Goal: Navigation & Orientation: Go to known website

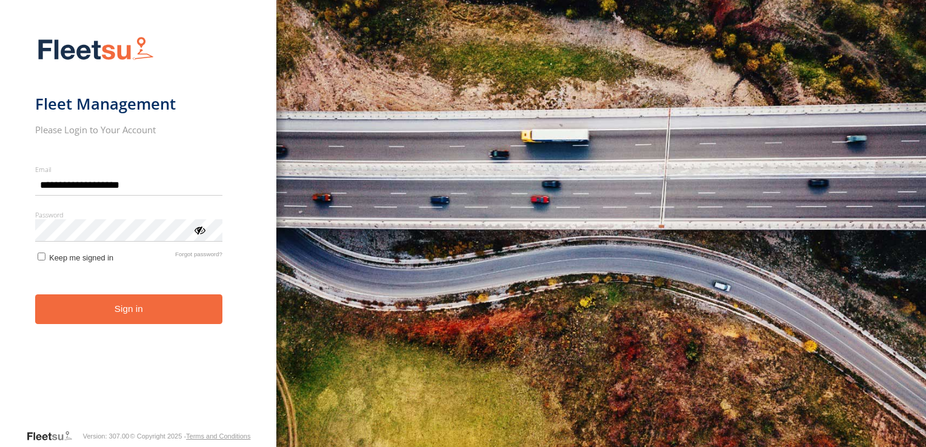
click at [125, 313] on button "Sign in" at bounding box center [128, 309] width 187 height 30
